Goal: Information Seeking & Learning: Learn about a topic

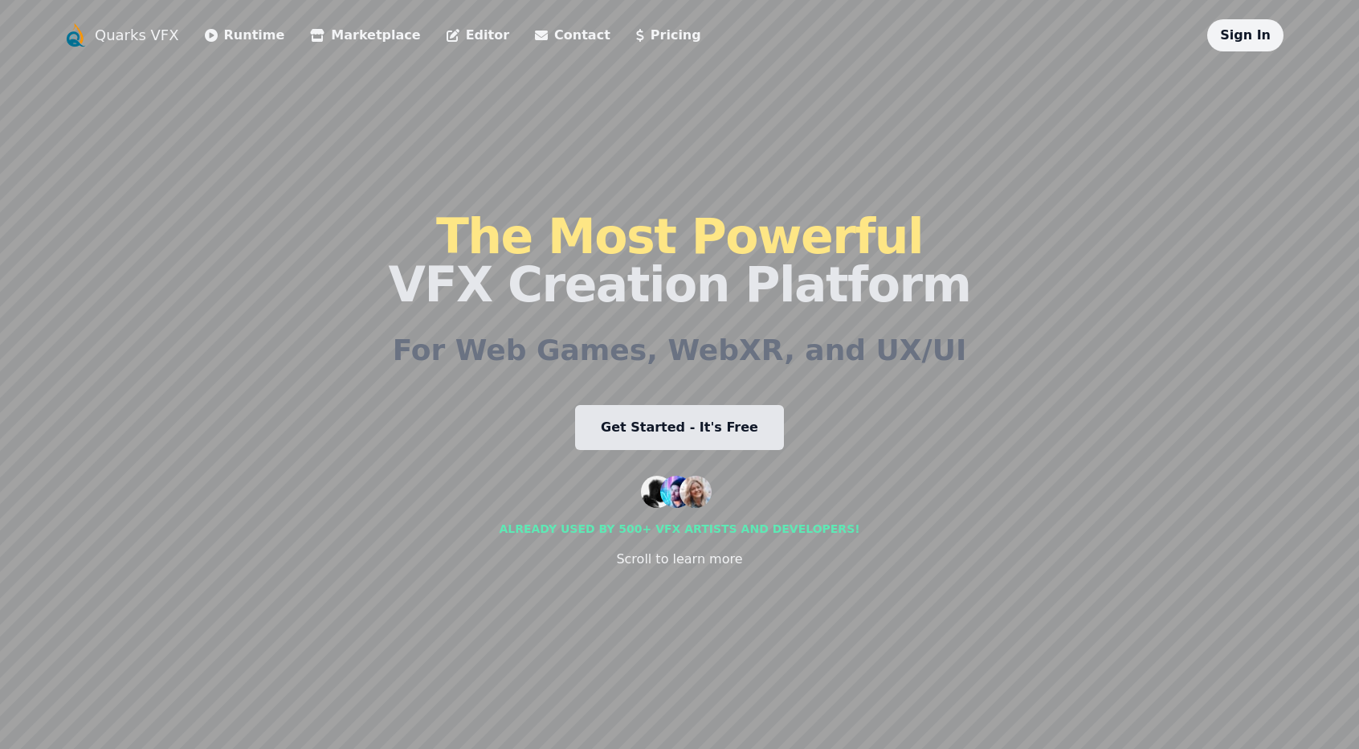
click at [241, 414] on div "Quarks VFX Runtime Marketplace Editor Contact Pricing Sign In The Most Powerful…" at bounding box center [680, 374] width 1234 height 710
click at [493, 381] on div "The Most Powerful VFX Creation Platform For Web Games, WebXR, and UX/UI Get Sta…" at bounding box center [679, 390] width 582 height 678
click at [508, 444] on div "The Most Powerful VFX Creation Platform For Web Games, WebXR, and UX/UI Get Sta…" at bounding box center [679, 390] width 582 height 678
click at [240, 401] on div "Quarks VFX Runtime Marketplace Editor Contact Pricing Sign In The Most Powerful…" at bounding box center [680, 374] width 1234 height 710
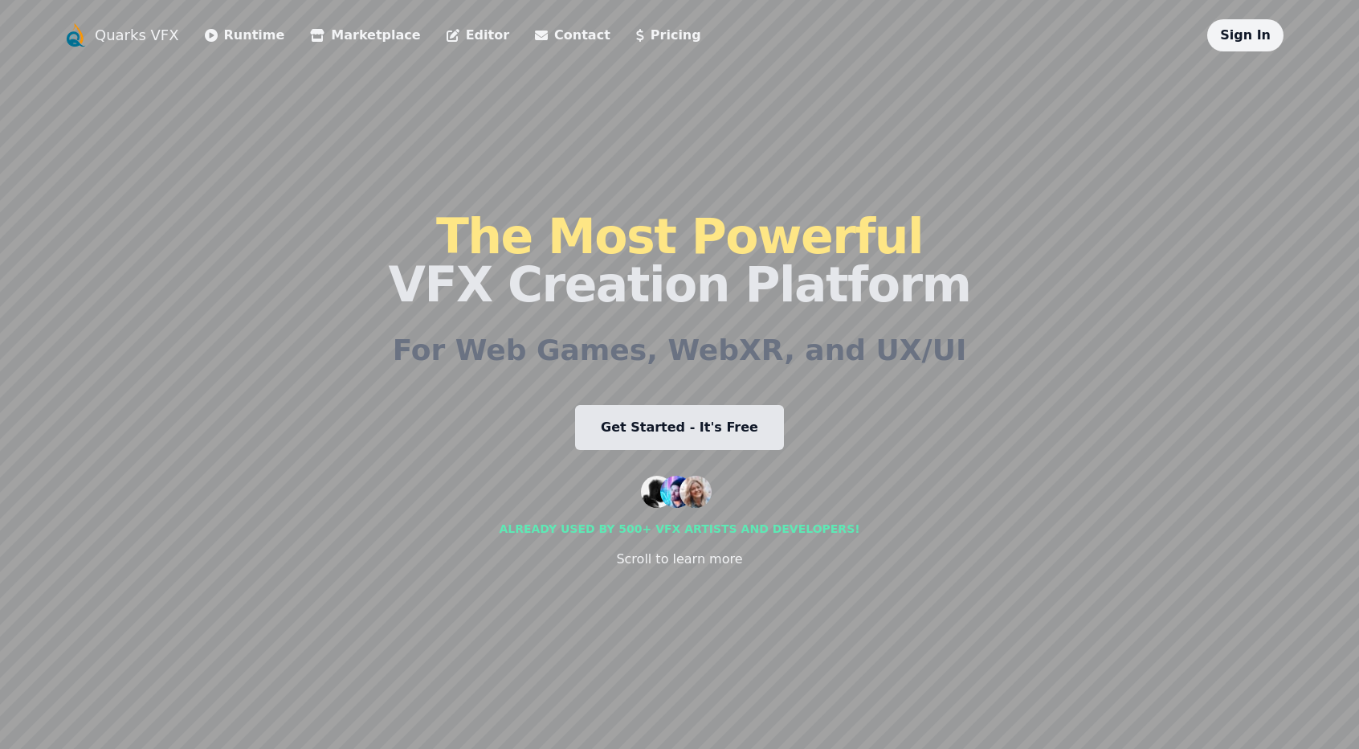
drag, startPoint x: 332, startPoint y: 536, endPoint x: 325, endPoint y: 463, distance: 72.6
click at [331, 536] on div "Quarks VFX Runtime Marketplace Editor Contact Pricing Sign In The Most Powerful…" at bounding box center [680, 374] width 1234 height 710
click at [324, 177] on div "Quarks VFX Runtime Marketplace Editor Contact Pricing Sign In The Most Powerful…" at bounding box center [680, 374] width 1234 height 710
click at [239, 38] on link "Runtime" at bounding box center [245, 35] width 80 height 19
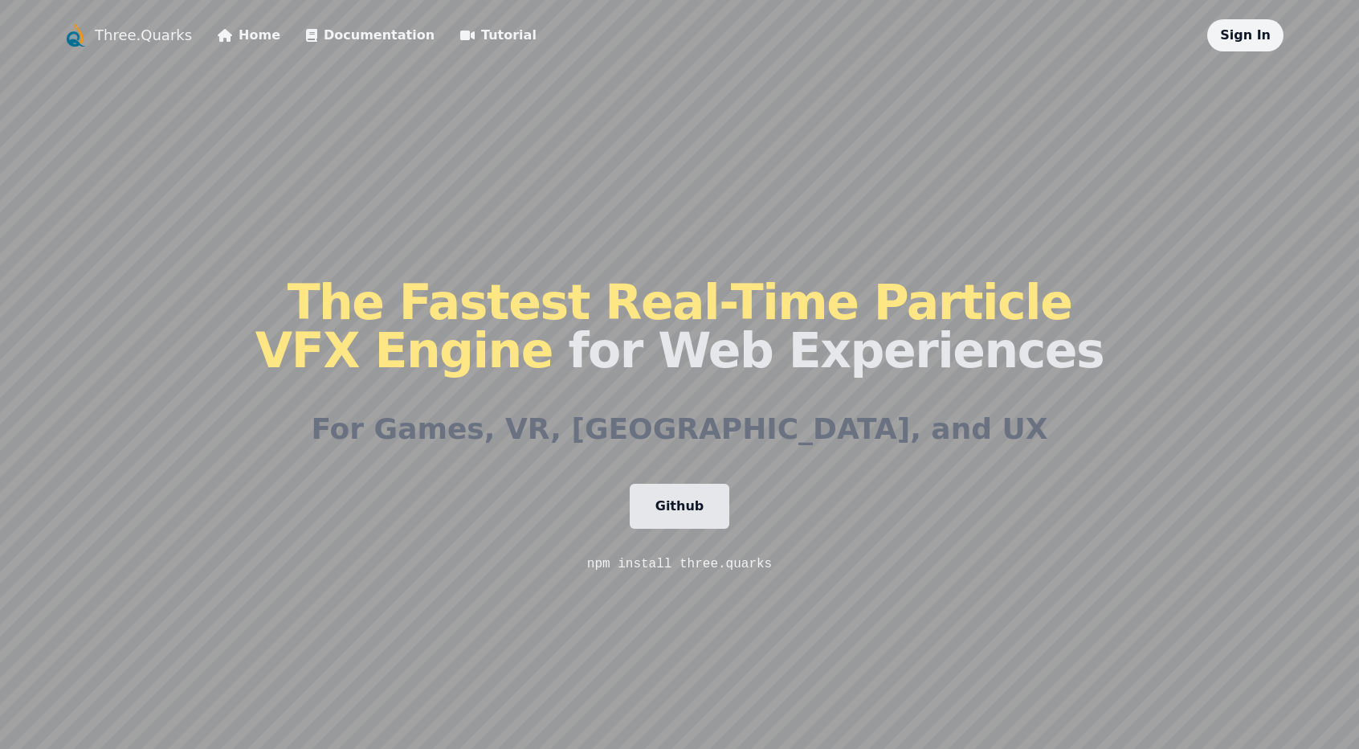
click at [647, 374] on h1 "The Fastest Real-Time Particle VFX Engine for Web Experiences" at bounding box center [679, 326] width 848 height 96
click at [564, 439] on h2 "For Games, VR, AR, and UX" at bounding box center [679, 429] width 736 height 32
click at [506, 419] on h2 "For Games, VR, AR, and UX" at bounding box center [679, 429] width 736 height 32
click at [652, 341] on h1 "The Fastest Real-Time Particle VFX Engine for Web Experiences" at bounding box center [679, 326] width 848 height 96
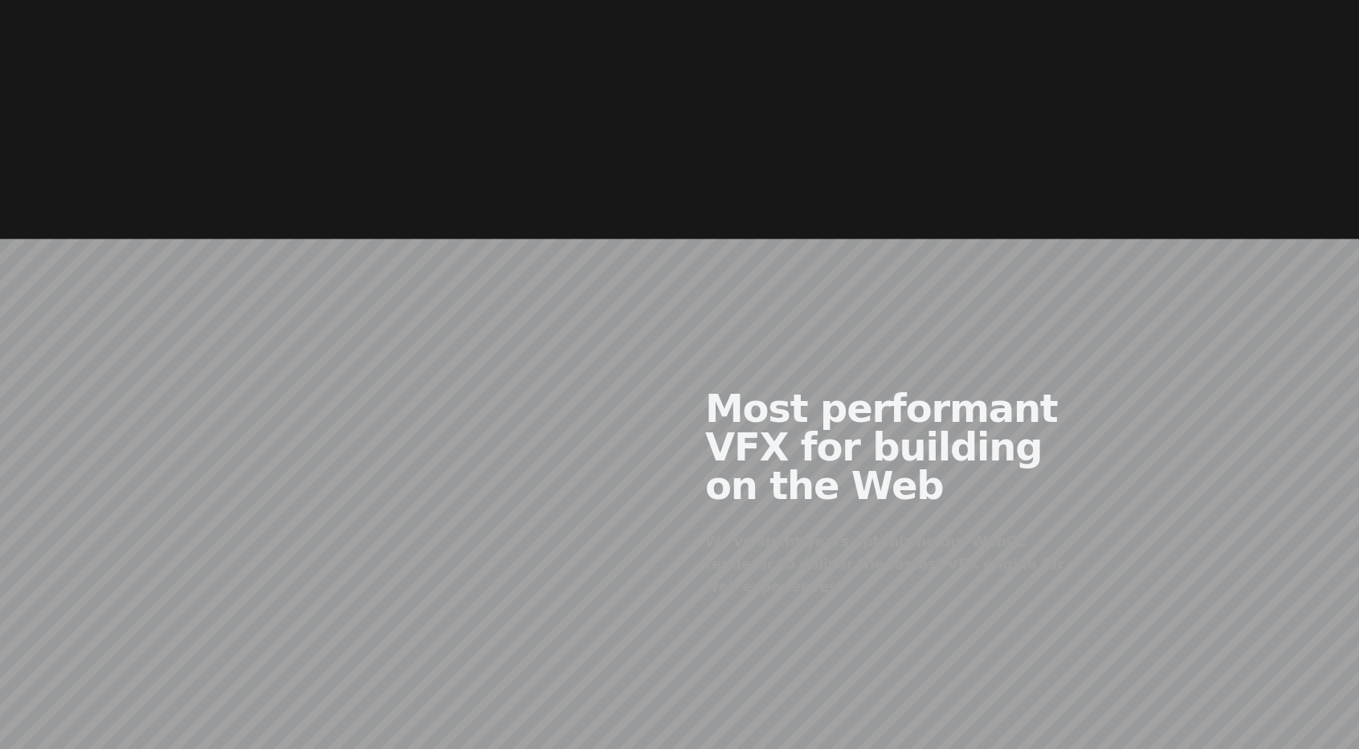
scroll to position [883, 0]
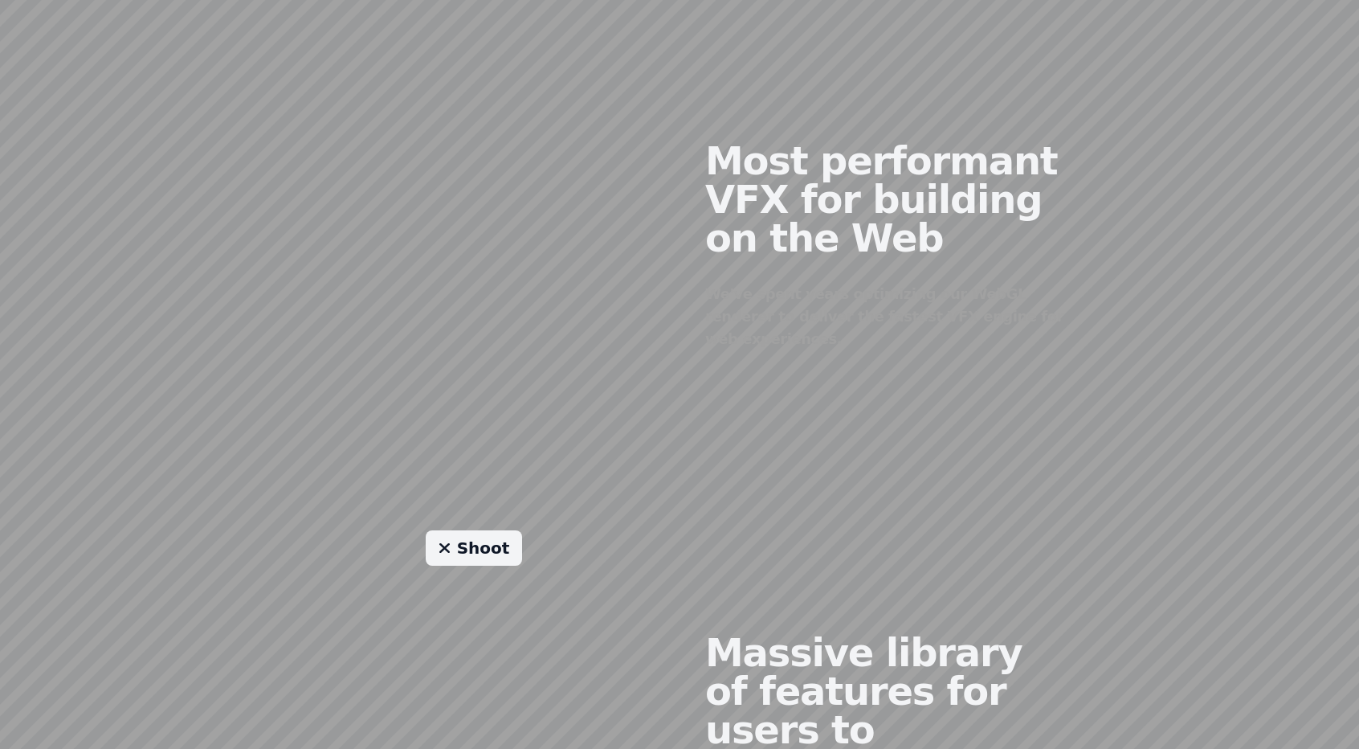
drag, startPoint x: 402, startPoint y: 284, endPoint x: 396, endPoint y: 308, distance: 24.0
click at [397, 304] on div at bounding box center [473, 233] width 411 height 389
drag, startPoint x: 479, startPoint y: 279, endPoint x: 483, endPoint y: 296, distance: 18.3
click at [483, 296] on div at bounding box center [473, 233] width 411 height 389
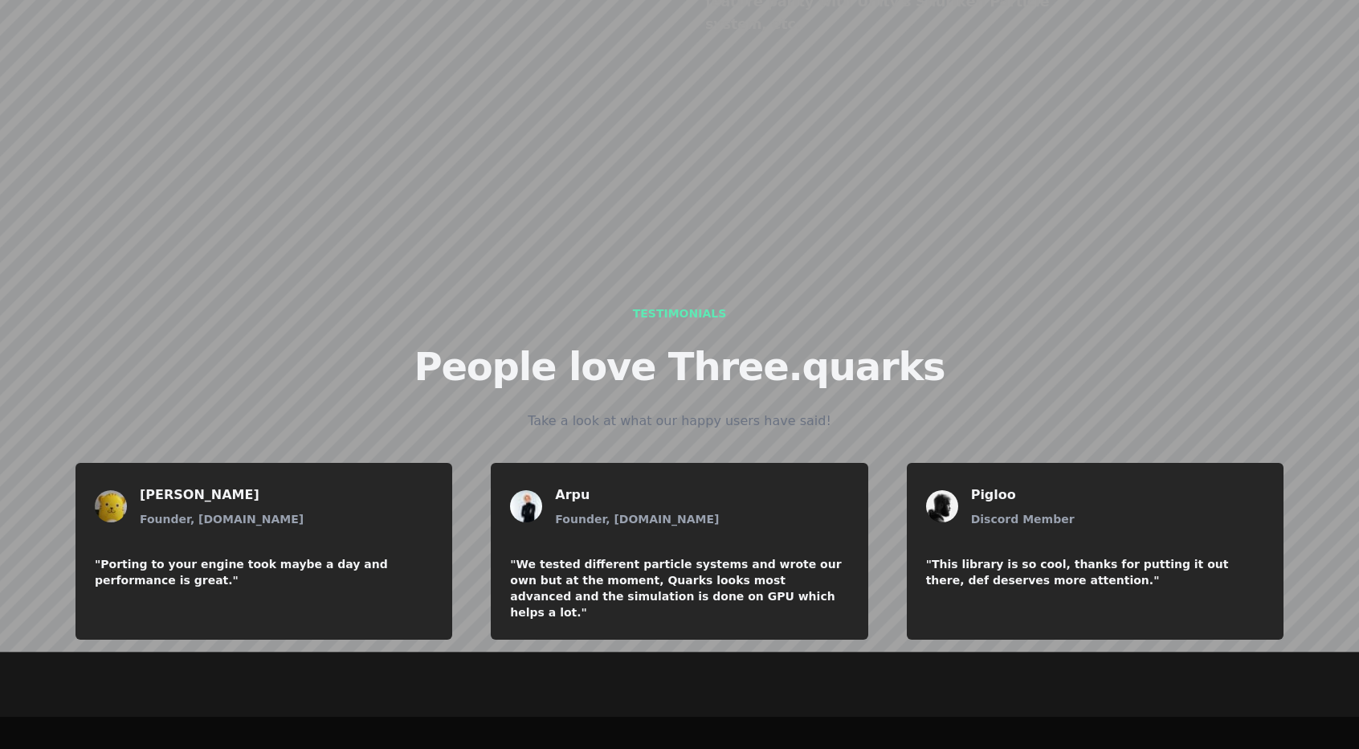
scroll to position [1918, 0]
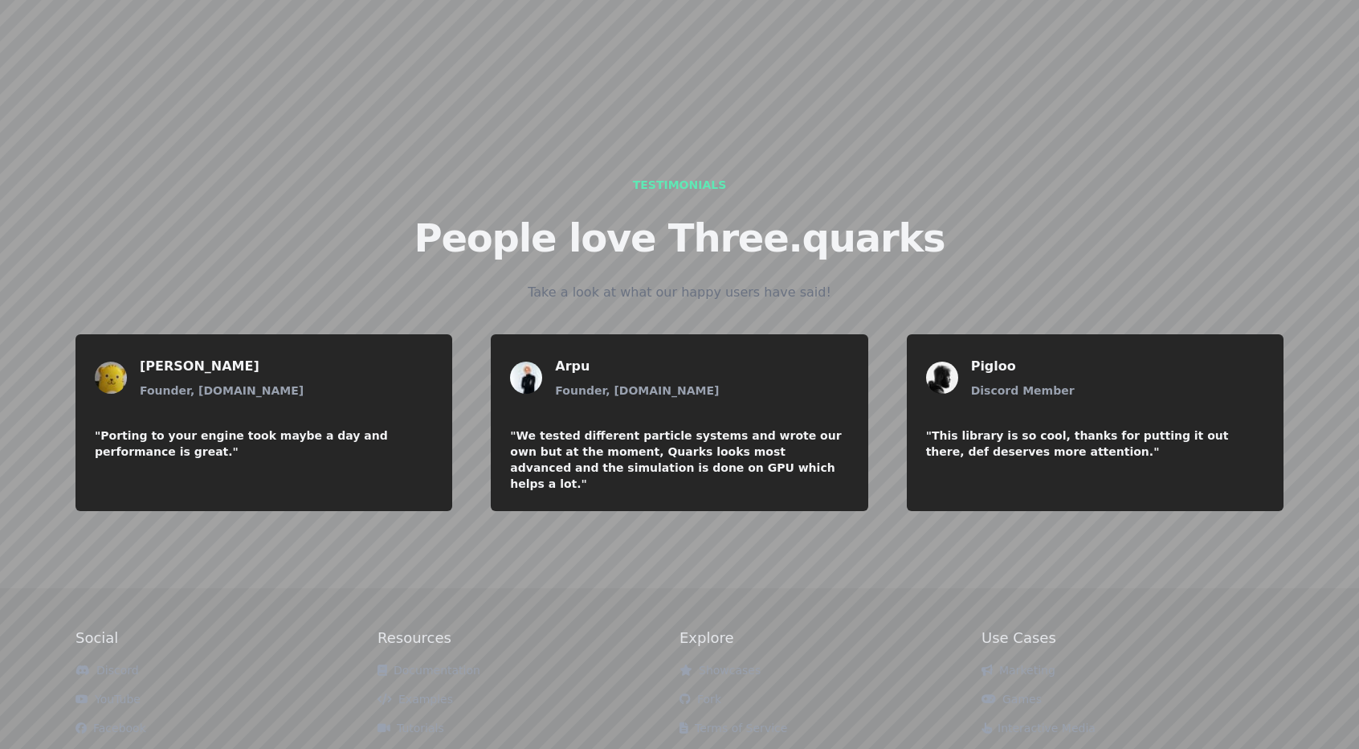
click at [419, 158] on div "Testimonials People love Three.quarks Take a look at what our happy users have …" at bounding box center [680, 337] width 1234 height 373
click at [415, 692] on link "Examples" at bounding box center [414, 698] width 75 height 13
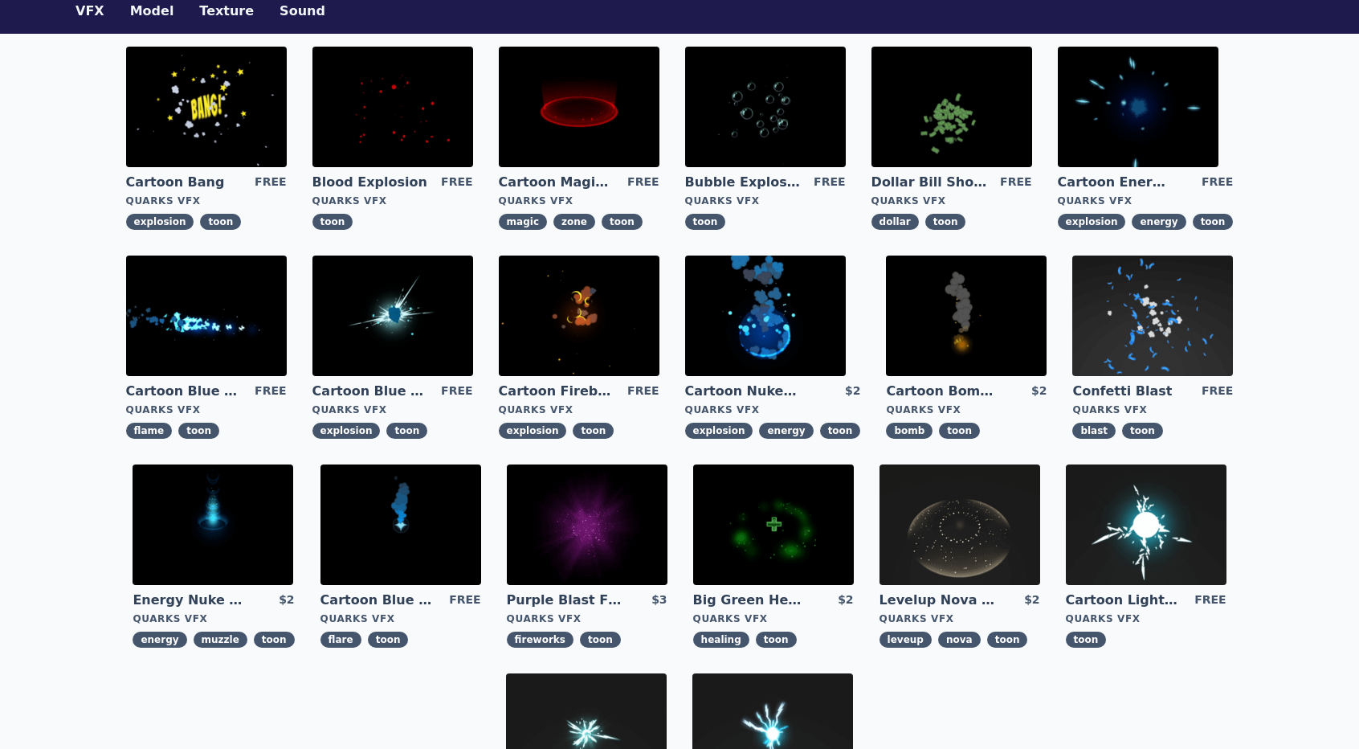
scroll to position [80, 0]
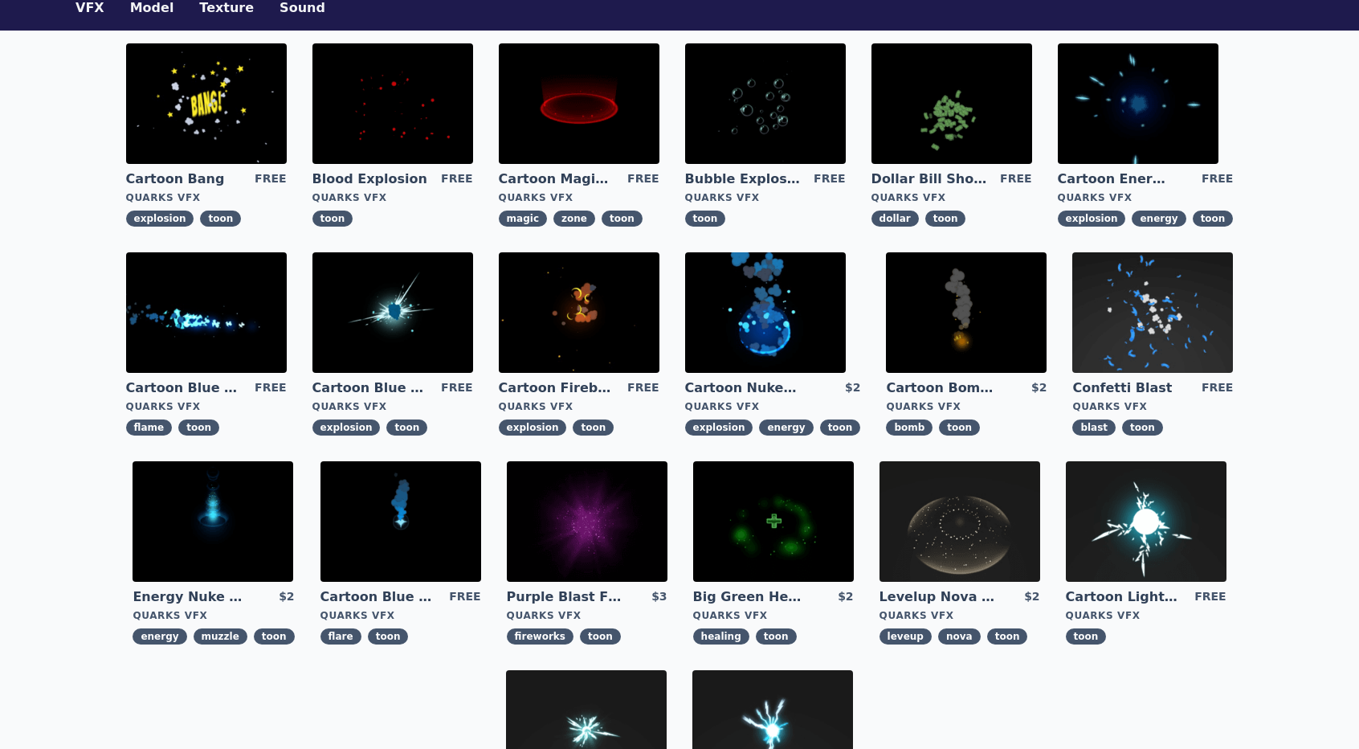
click at [227, 500] on img at bounding box center [213, 521] width 161 height 120
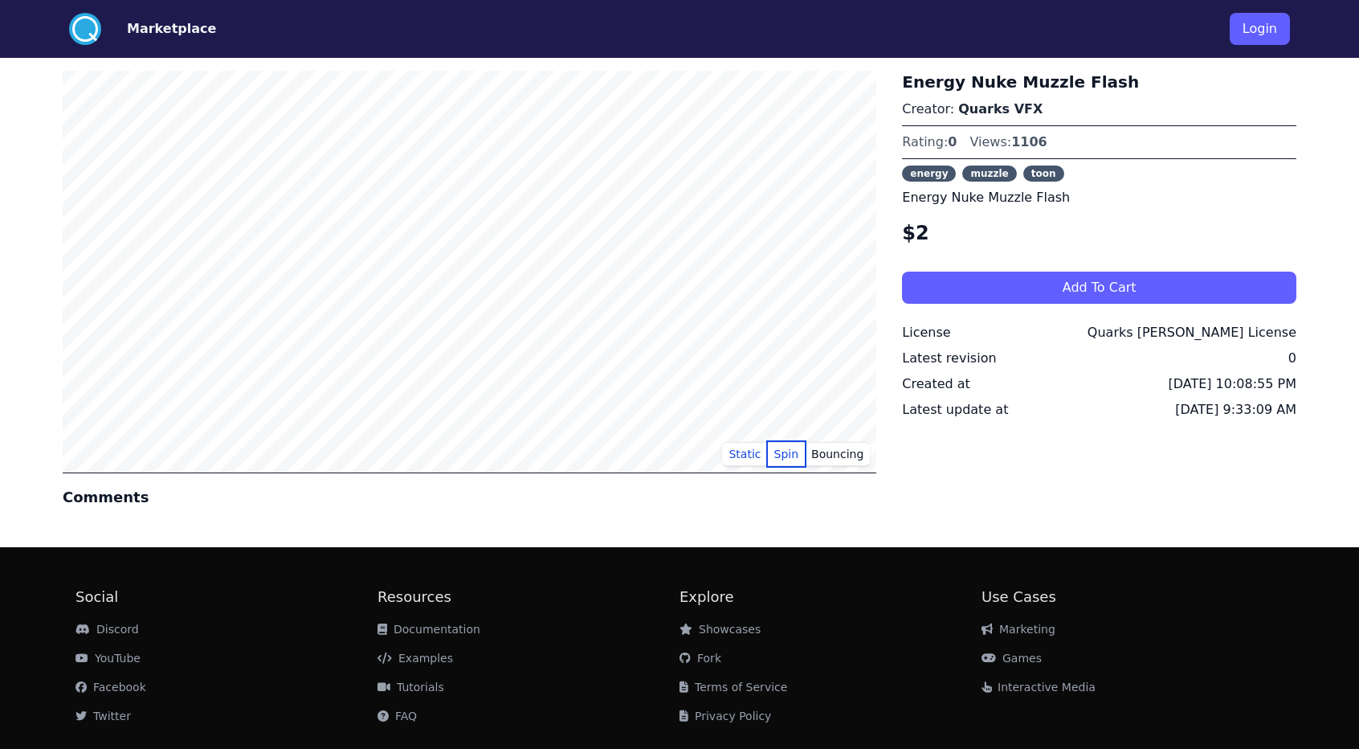
click at [782, 451] on button "Spin" at bounding box center [787, 454] width 38 height 24
click at [840, 452] on button "Bouncing" at bounding box center [837, 454] width 65 height 24
click at [744, 452] on button "Static" at bounding box center [744, 454] width 45 height 24
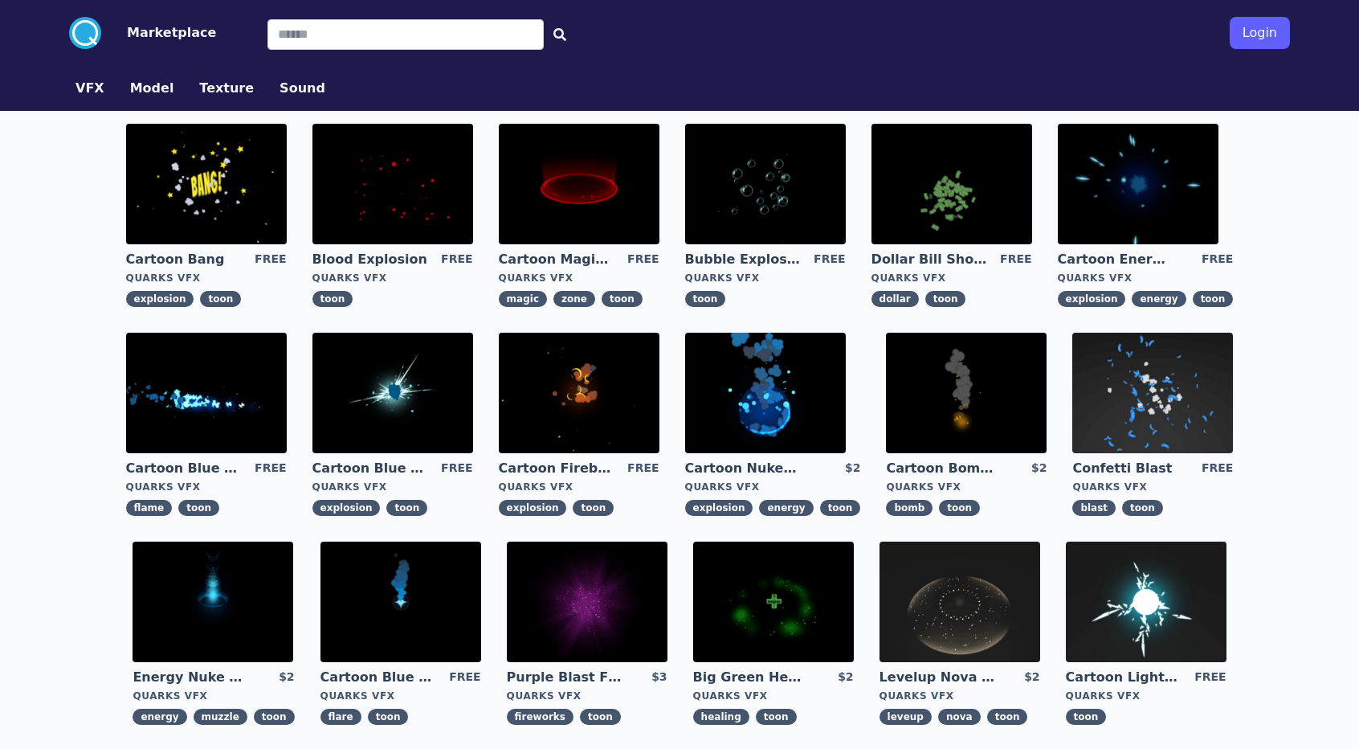
click at [222, 88] on button "Texture" at bounding box center [226, 88] width 55 height 19
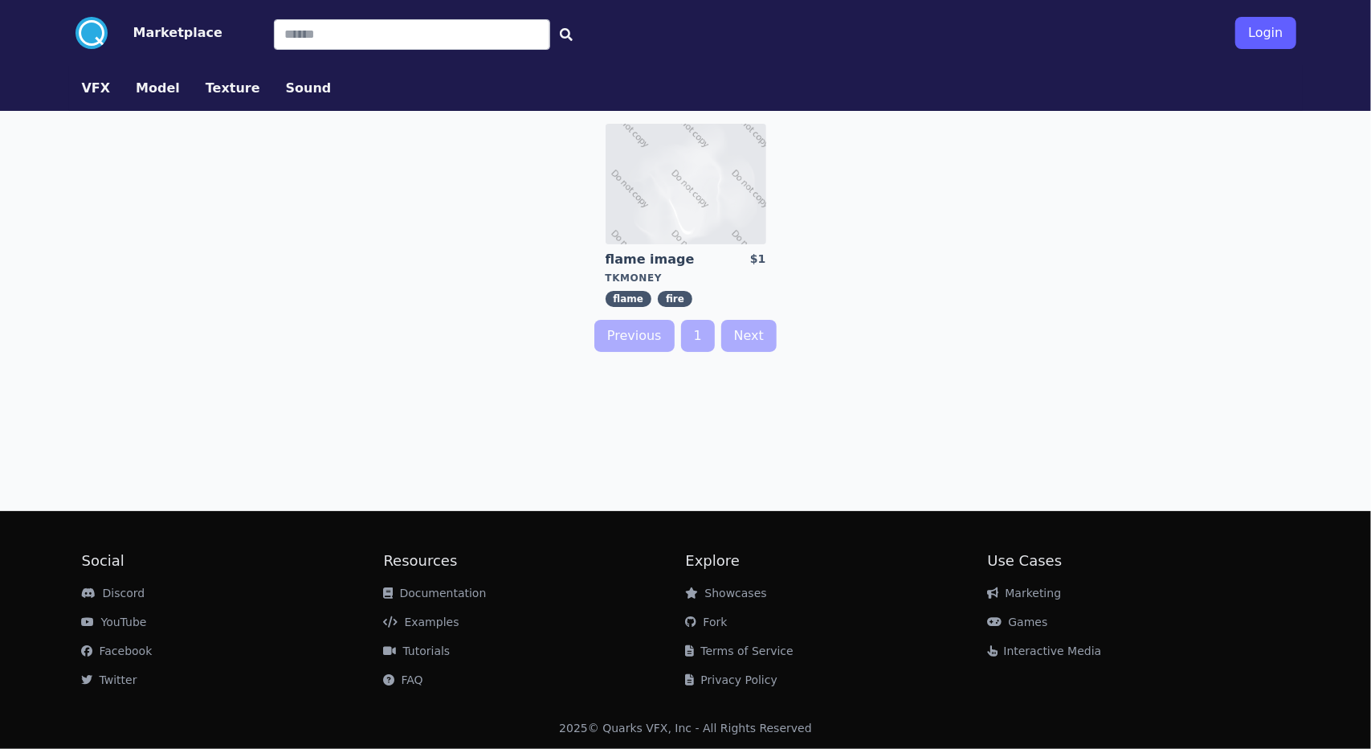
click at [155, 86] on button "Model" at bounding box center [158, 88] width 44 height 19
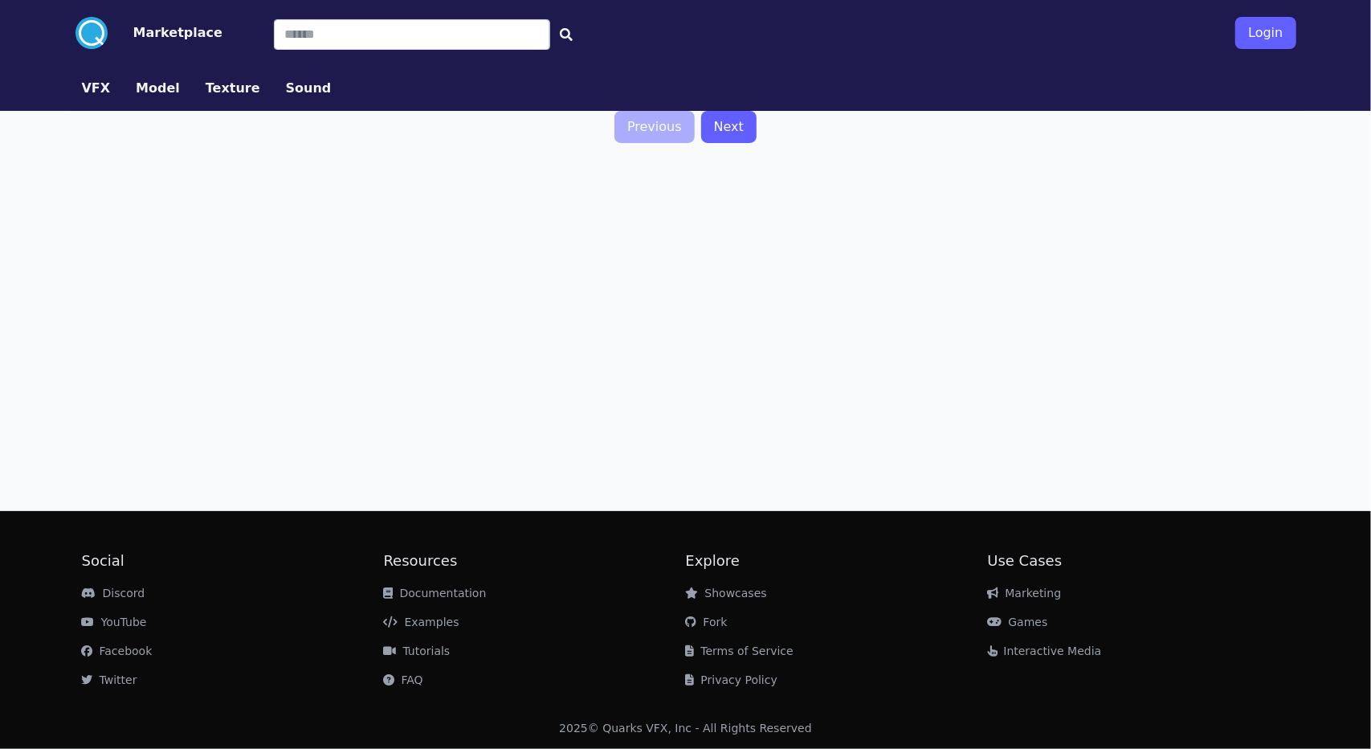
click at [100, 83] on button "VFX" at bounding box center [96, 88] width 29 height 19
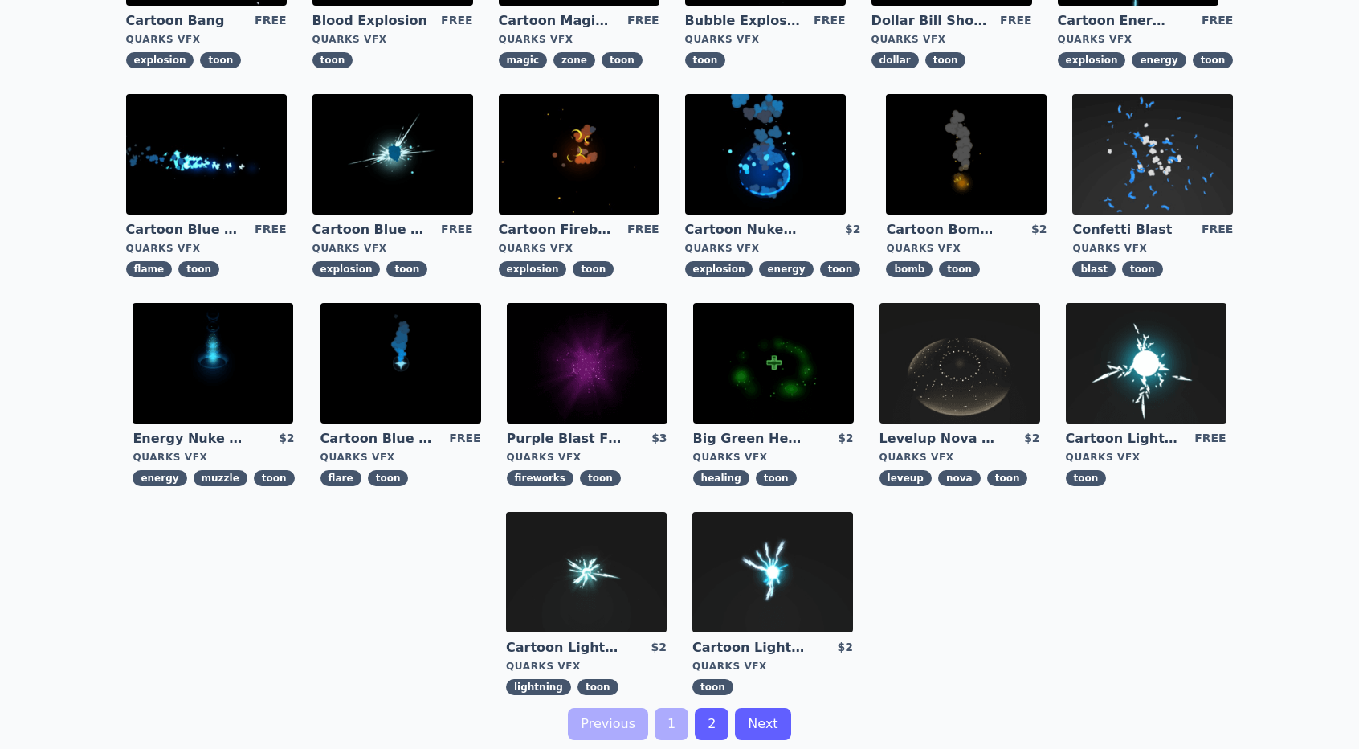
scroll to position [321, 0]
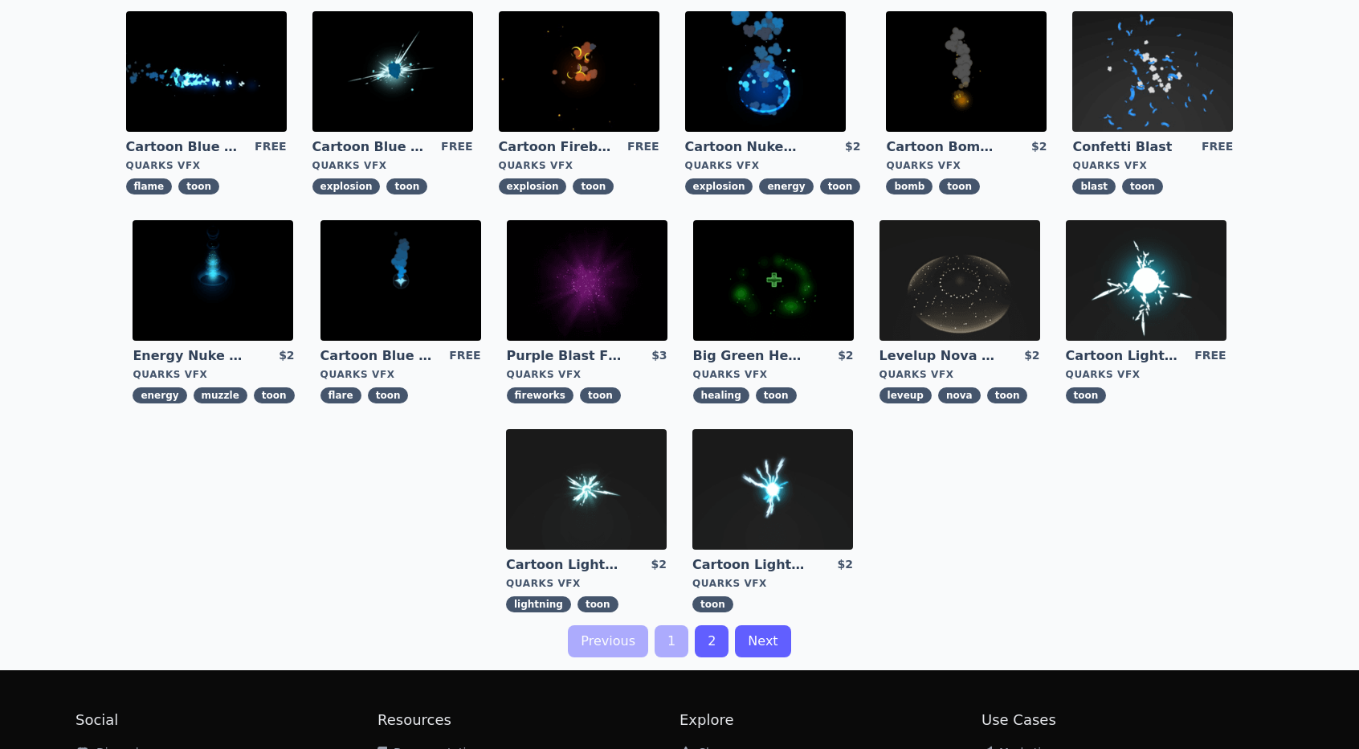
click at [390, 296] on img at bounding box center [400, 280] width 161 height 120
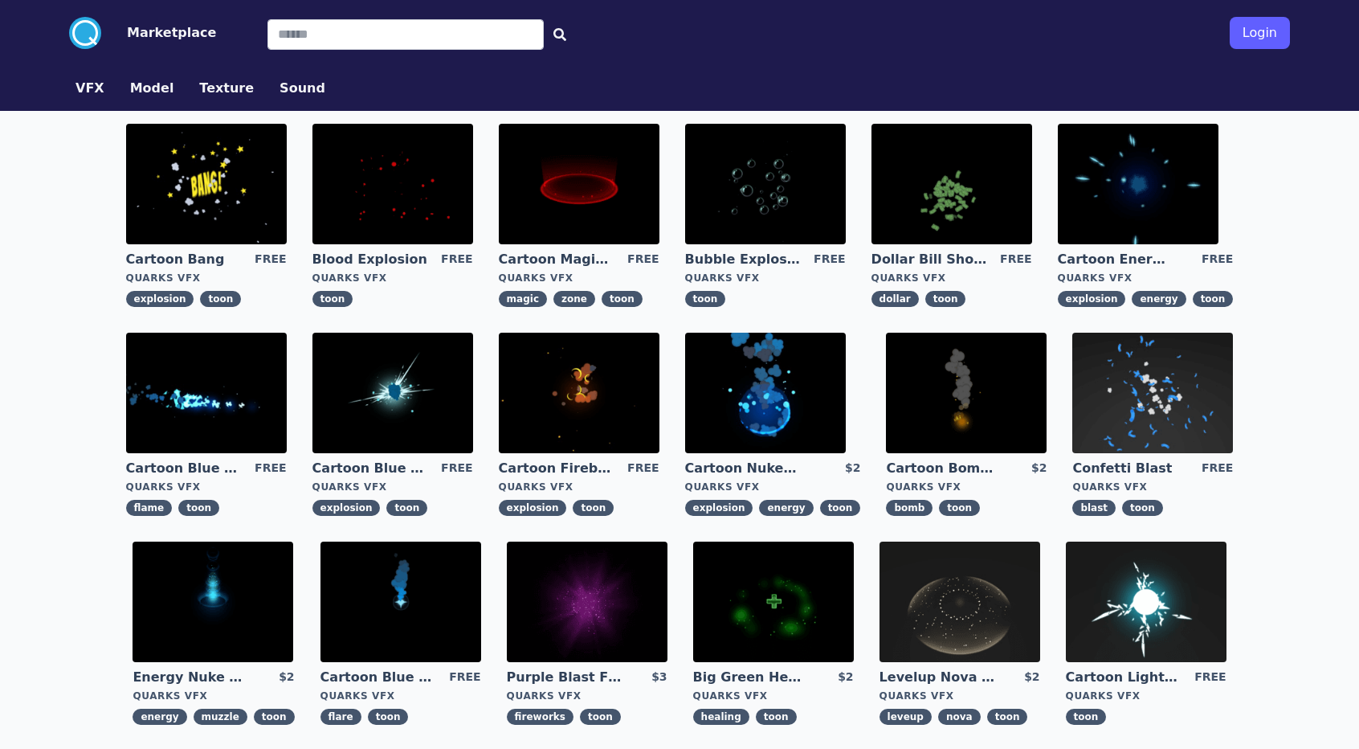
click at [572, 412] on img at bounding box center [579, 392] width 161 height 120
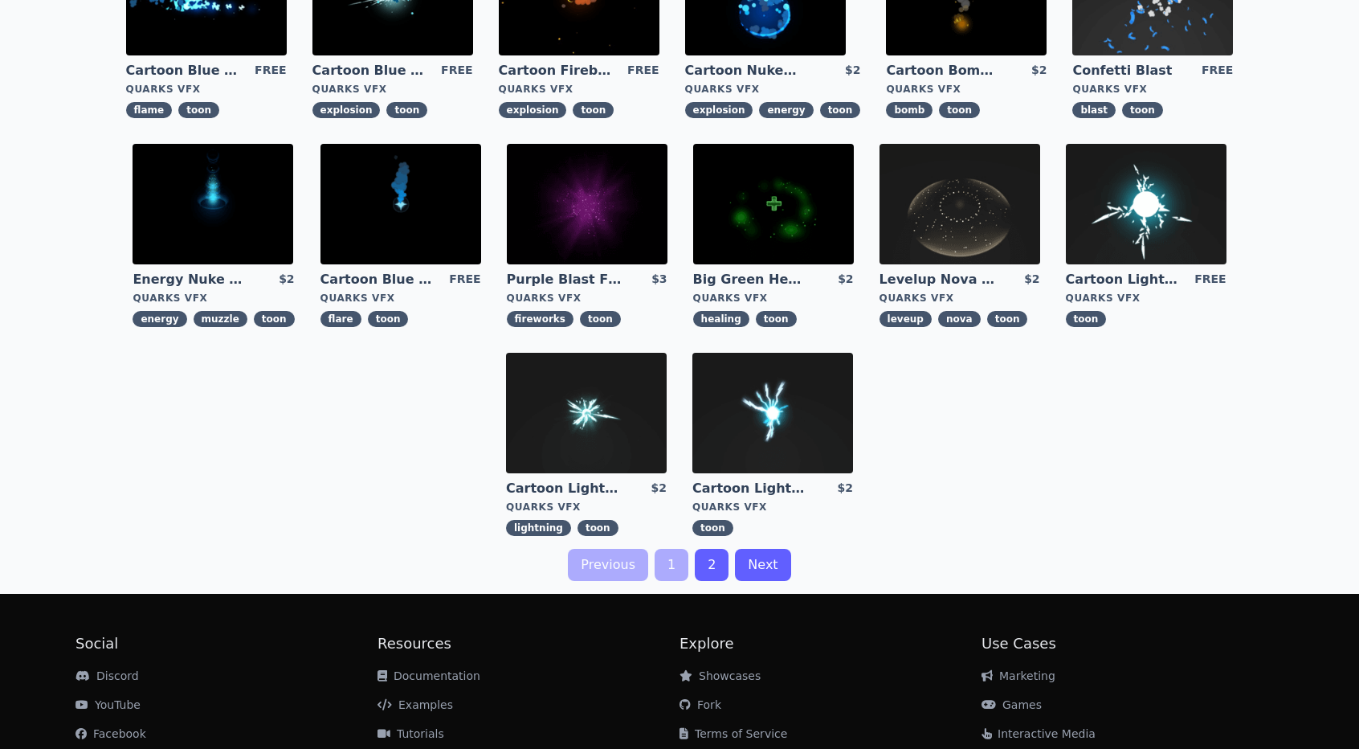
scroll to position [402, 0]
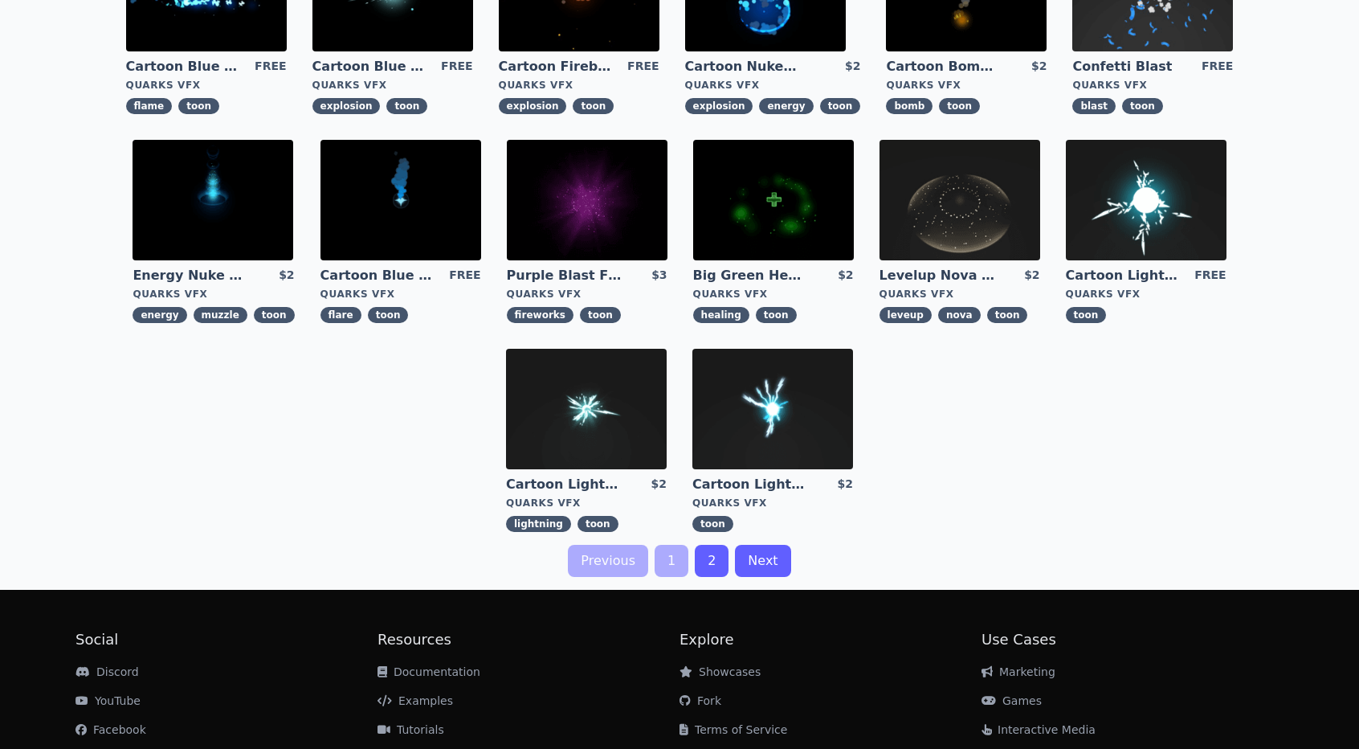
click at [707, 561] on link "2" at bounding box center [712, 561] width 34 height 32
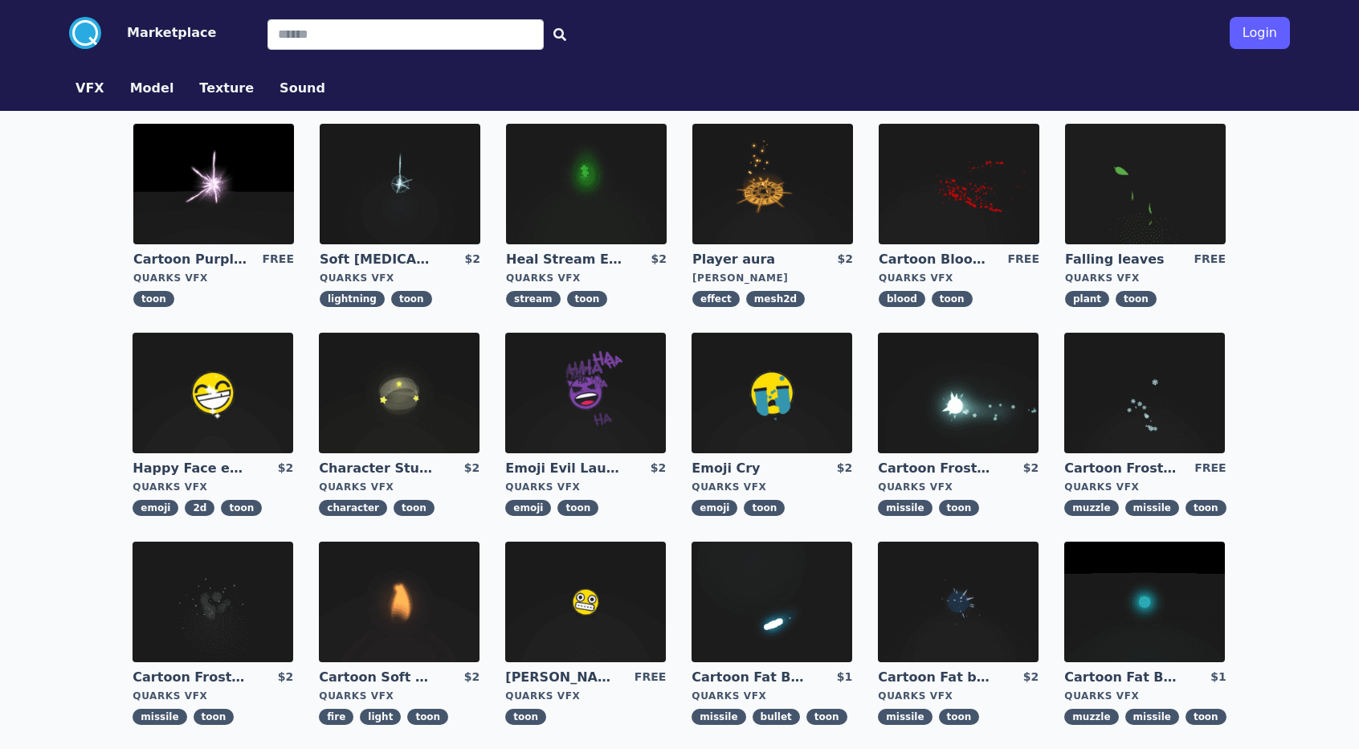
click at [757, 191] on img at bounding box center [772, 184] width 161 height 120
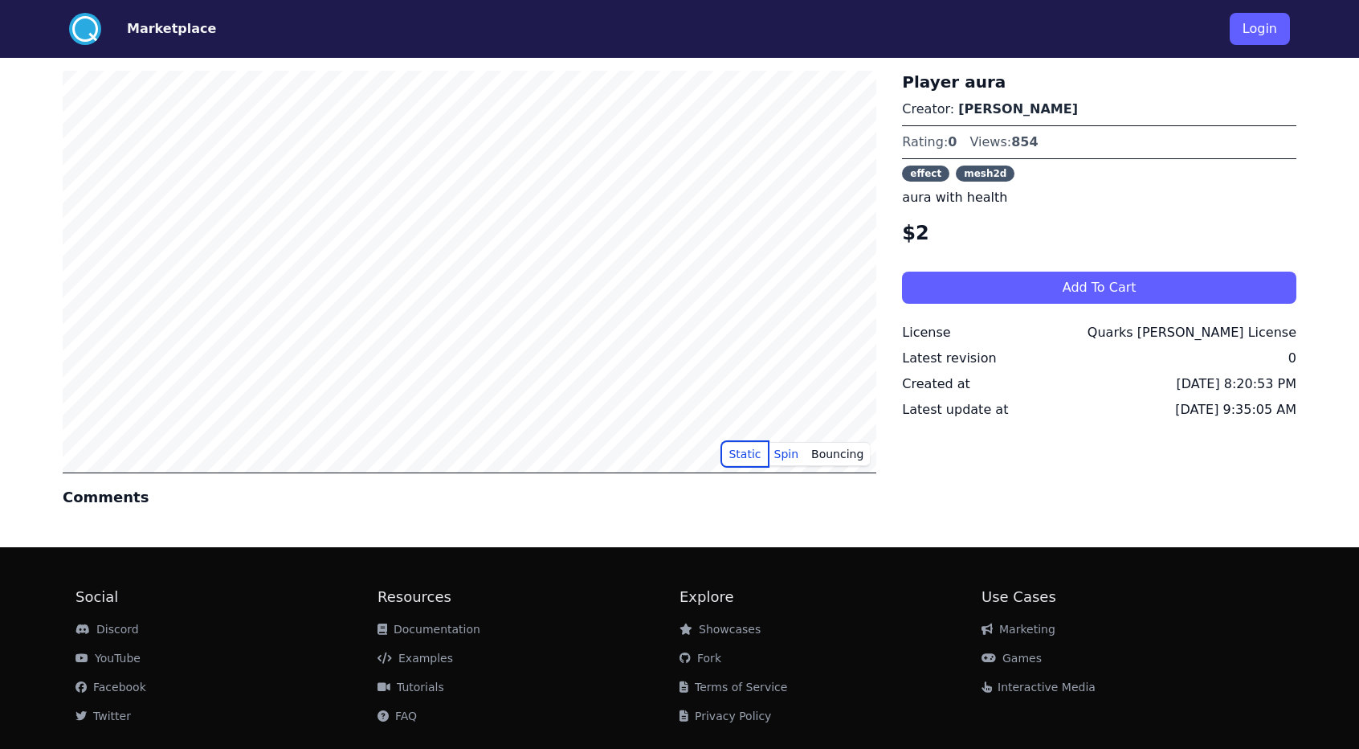
click at [740, 452] on button "Static" at bounding box center [744, 454] width 45 height 24
click at [825, 448] on button "Bouncing" at bounding box center [837, 454] width 65 height 24
click at [798, 450] on button "Spin" at bounding box center [787, 454] width 38 height 24
click at [742, 450] on button "Static" at bounding box center [744, 454] width 45 height 24
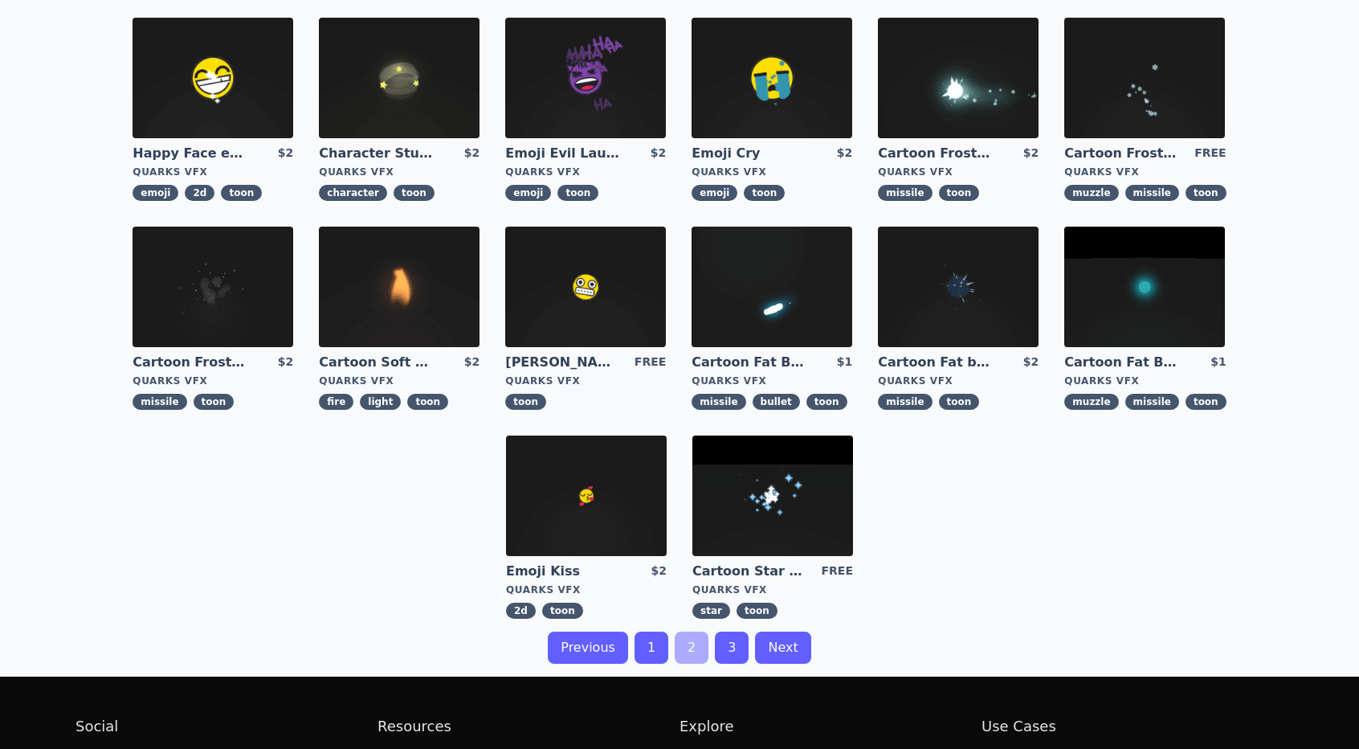
scroll to position [321, 0]
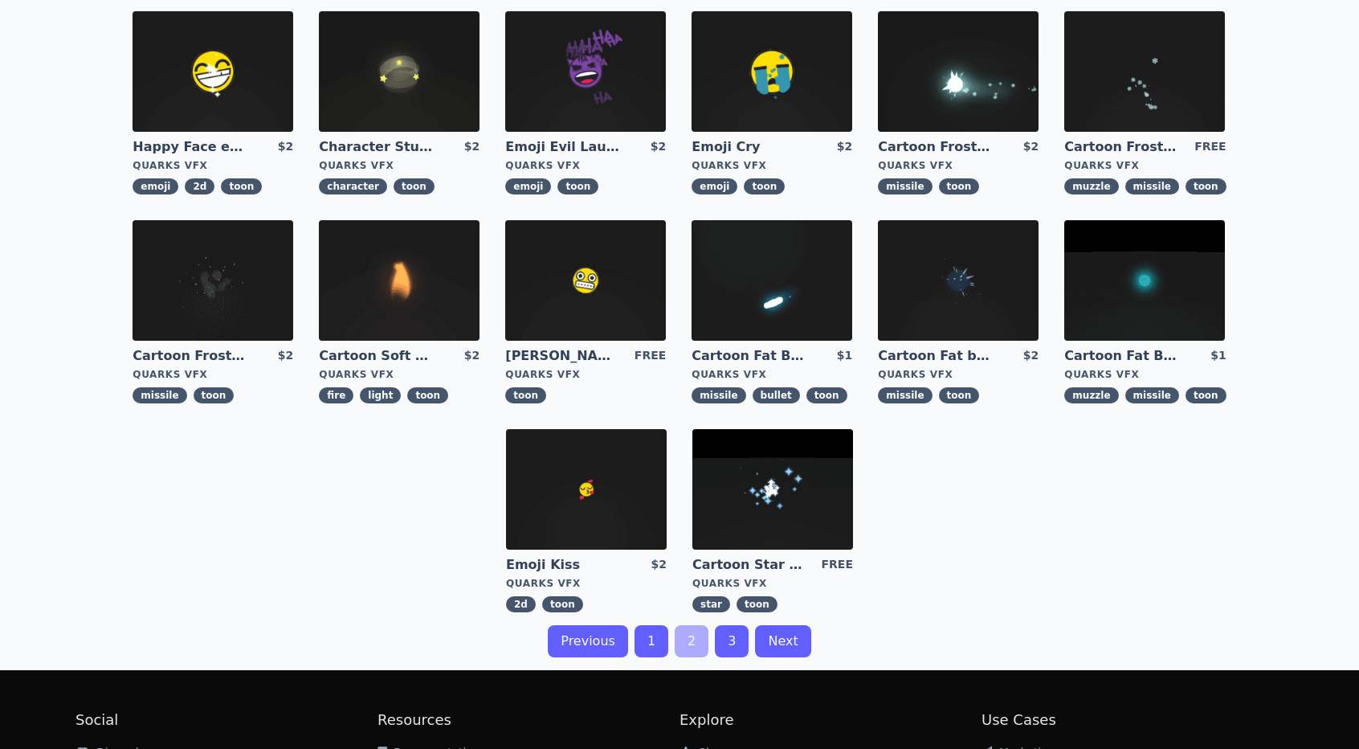
click at [575, 478] on img at bounding box center [586, 489] width 161 height 120
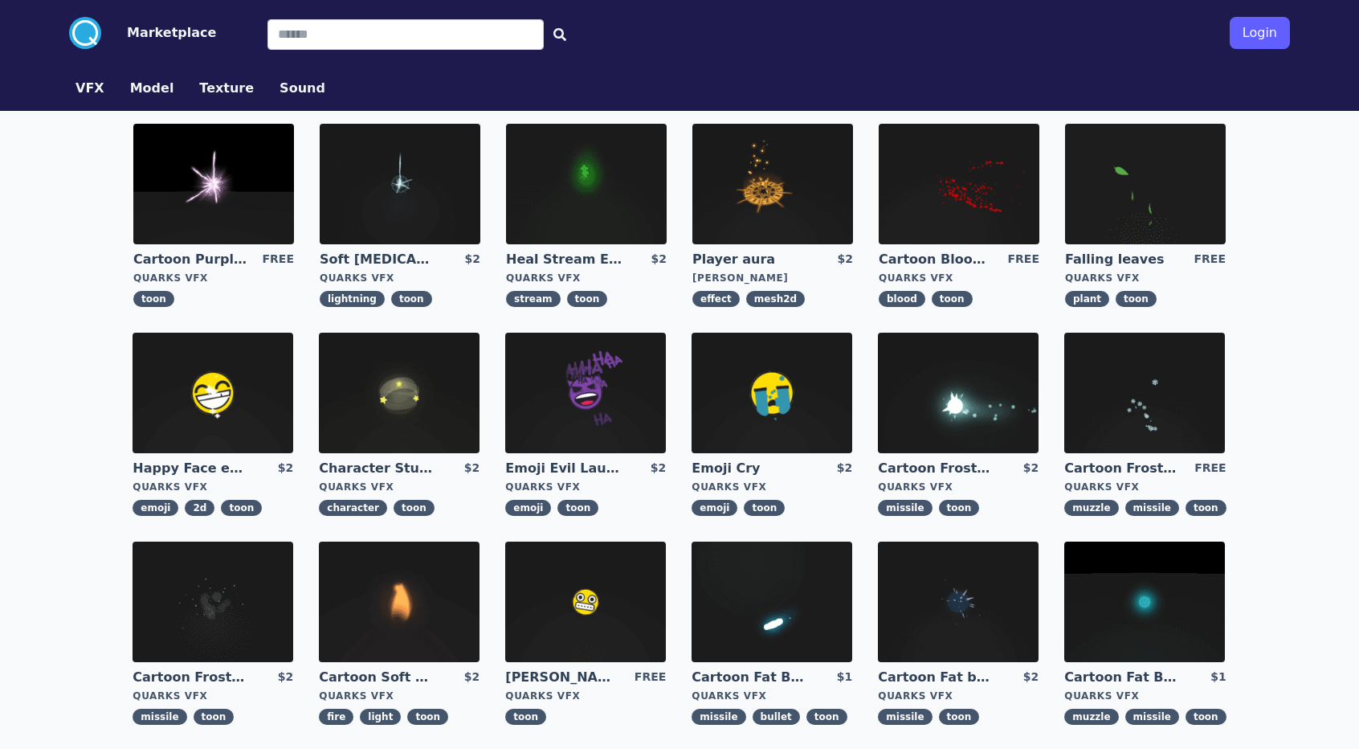
click at [589, 391] on img at bounding box center [585, 392] width 161 height 120
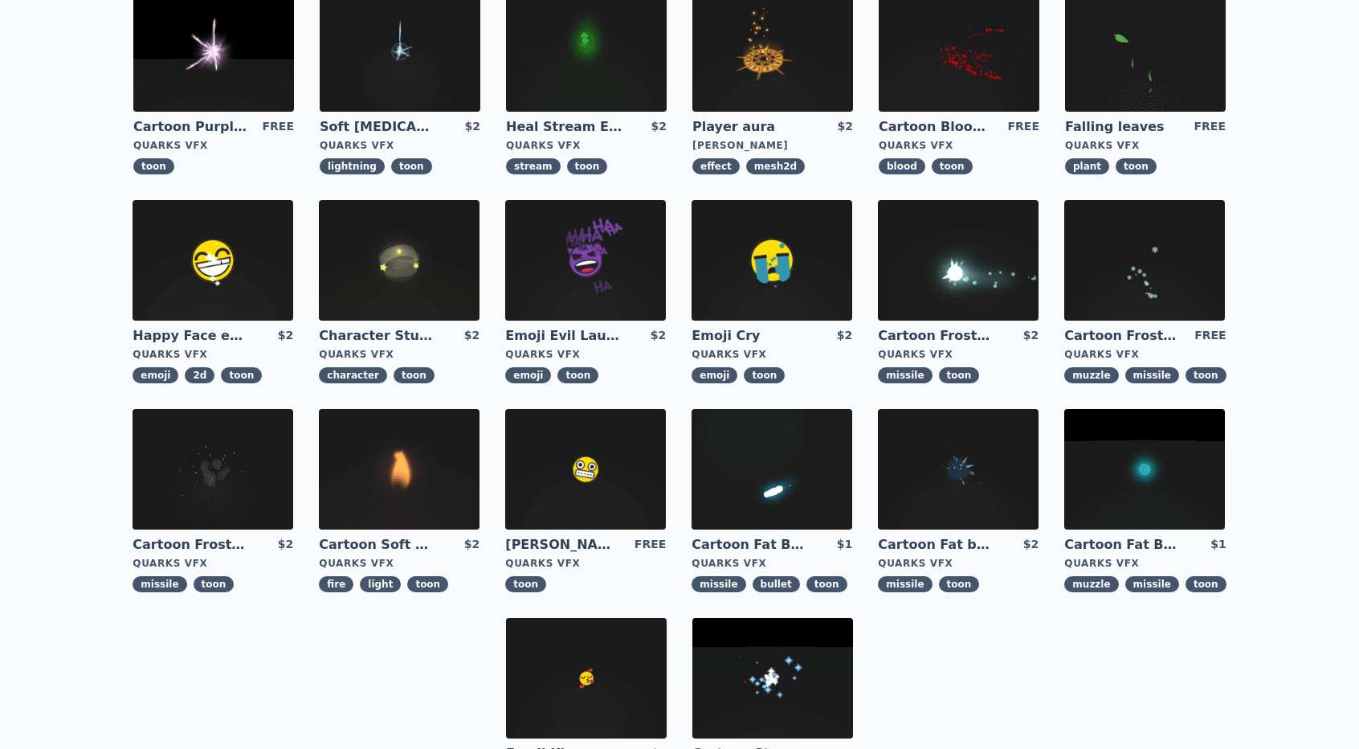
scroll to position [241, 0]
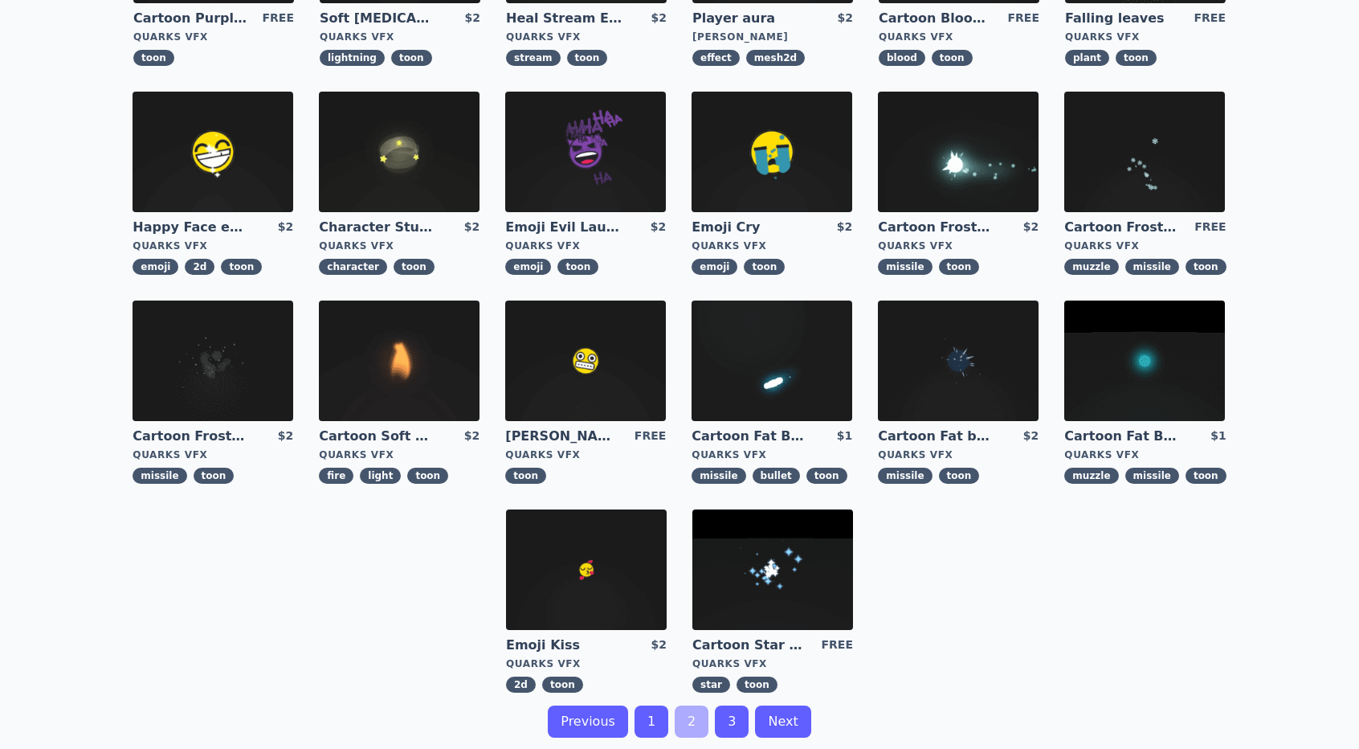
click at [735, 717] on link "3" at bounding box center [732, 721] width 34 height 32
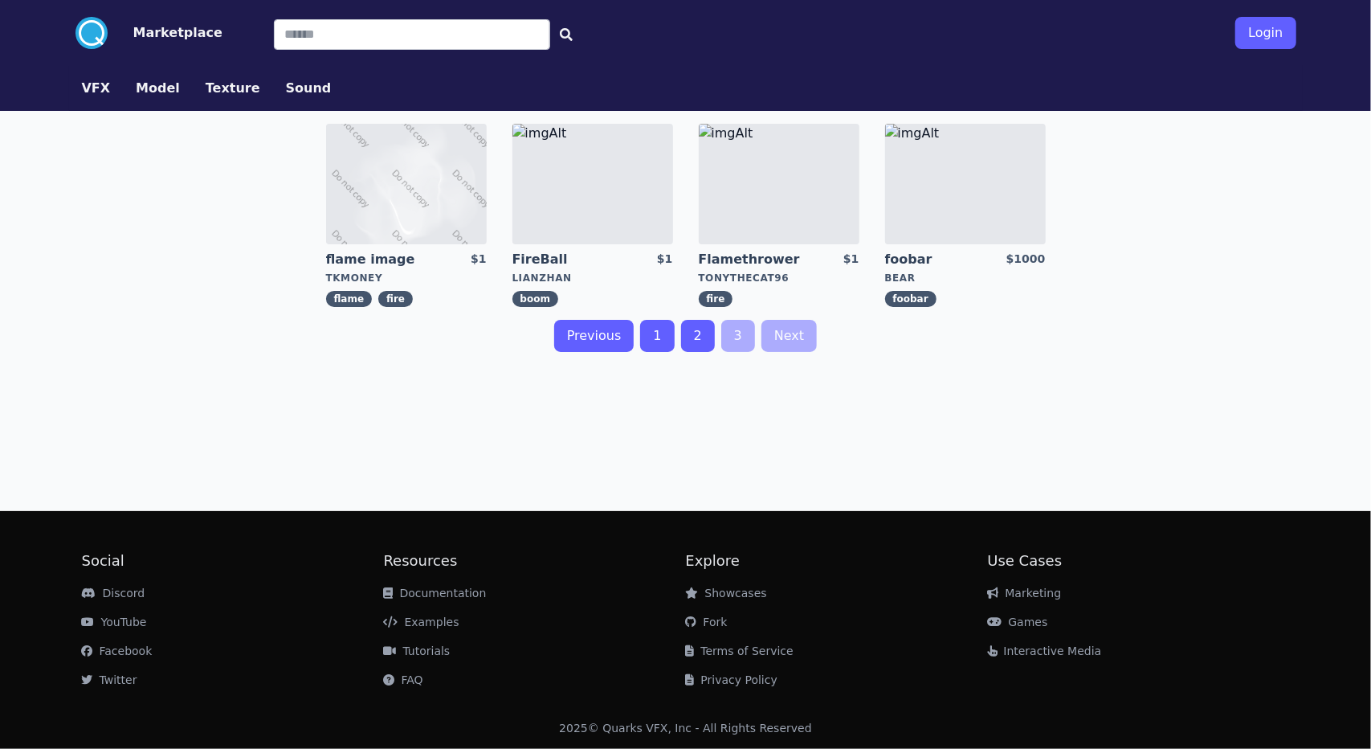
click at [564, 200] on img at bounding box center [592, 184] width 161 height 120
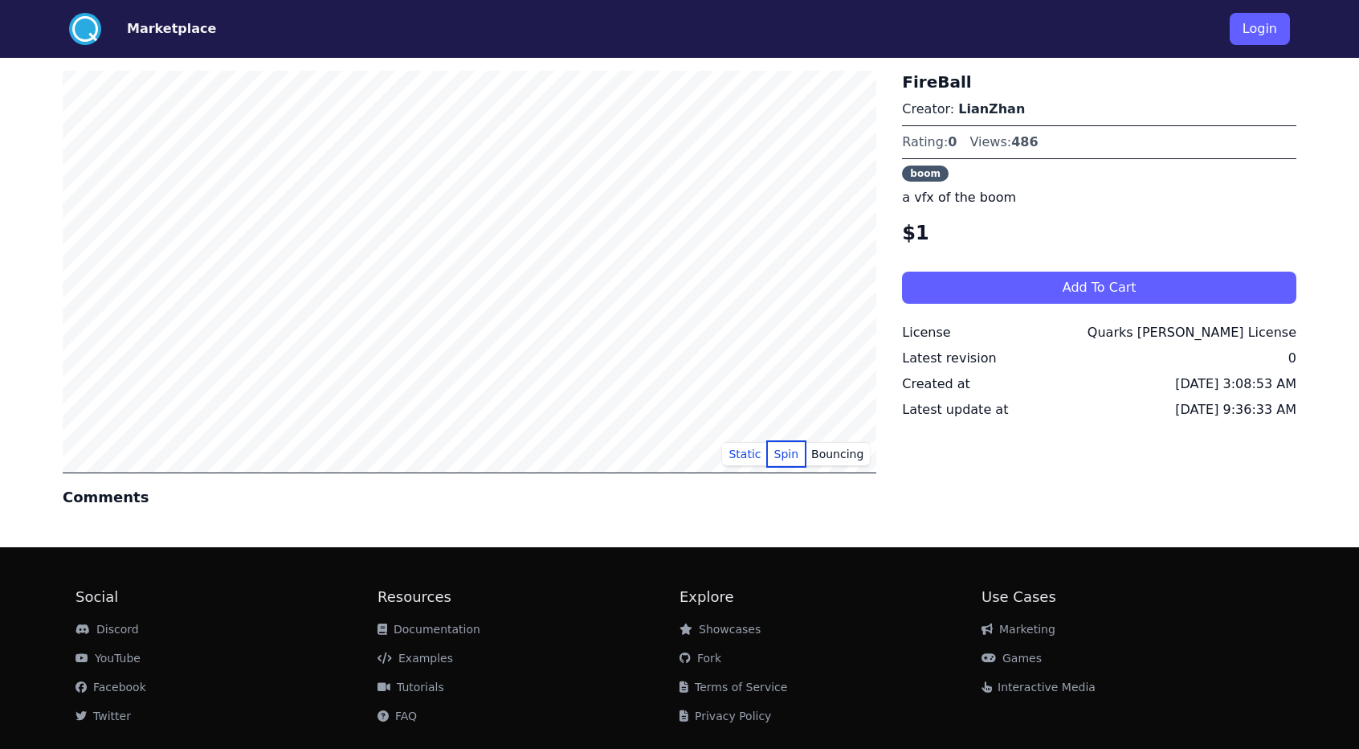
drag, startPoint x: 799, startPoint y: 461, endPoint x: 785, endPoint y: 460, distance: 13.7
click at [798, 461] on button "Spin" at bounding box center [787, 454] width 38 height 24
click at [750, 453] on button "Static" at bounding box center [744, 454] width 45 height 24
click at [973, 107] on link "LianZhan" at bounding box center [991, 108] width 67 height 15
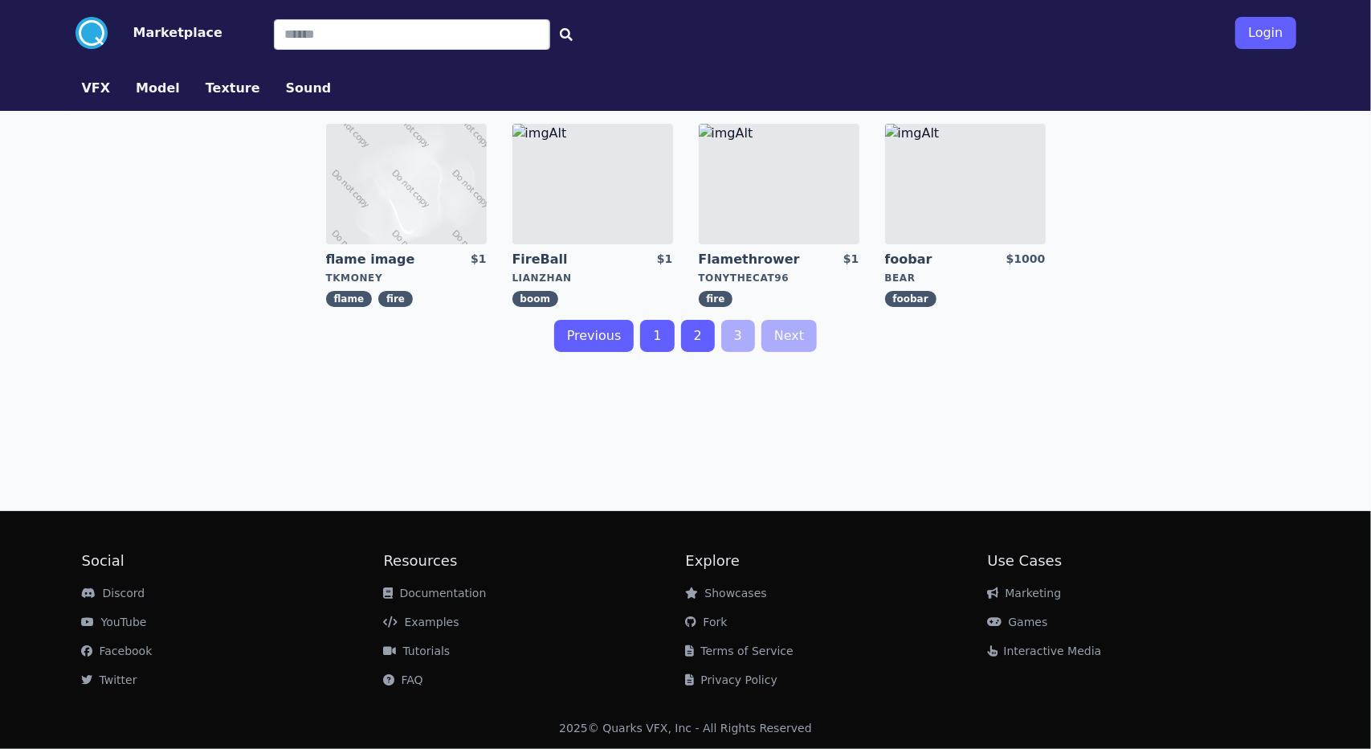
click at [745, 338] on link "3" at bounding box center [738, 336] width 34 height 32
click at [793, 338] on link "Next" at bounding box center [788, 336] width 55 height 32
click at [583, 340] on link "Previous" at bounding box center [594, 336] width 80 height 32
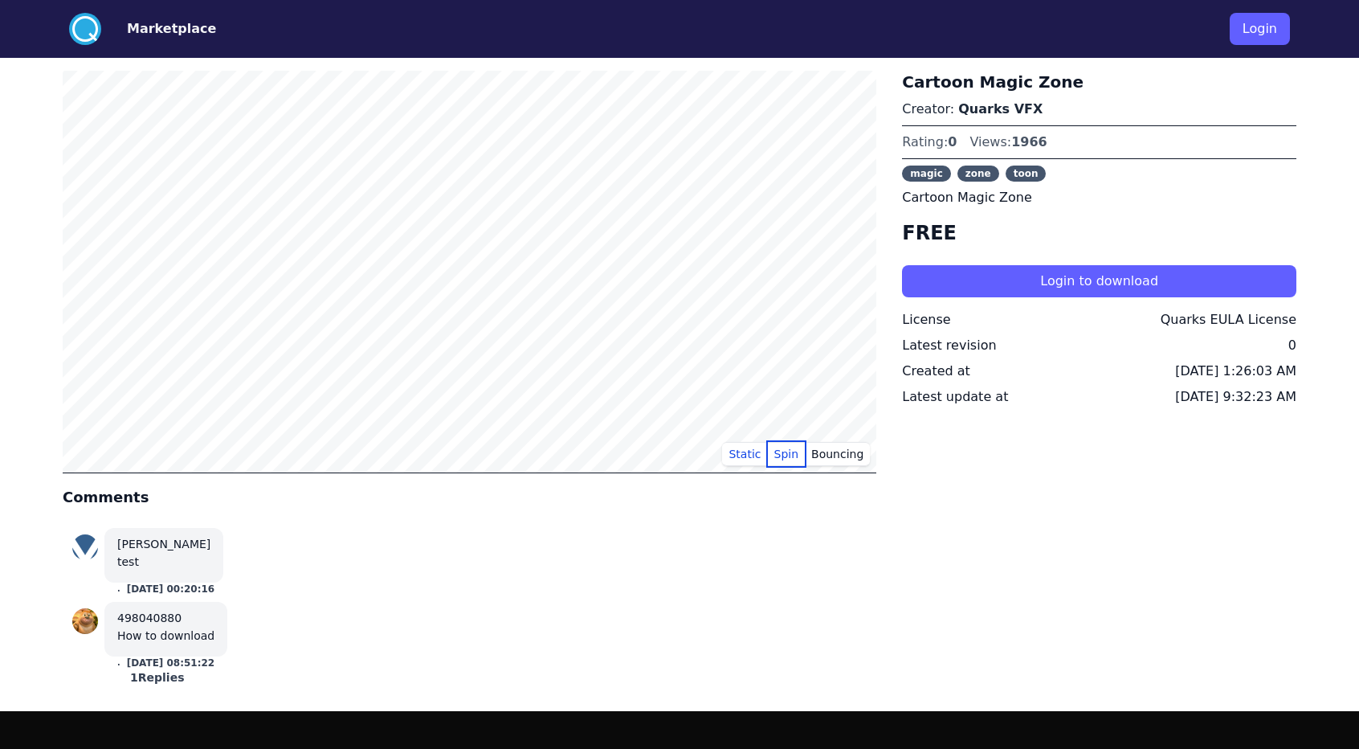
click at [779, 452] on button "Spin" at bounding box center [787, 454] width 38 height 24
click at [829, 456] on button "Bouncing" at bounding box center [837, 454] width 65 height 24
click at [752, 451] on button "Static" at bounding box center [744, 454] width 45 height 24
